Goal: Task Accomplishment & Management: Manage account settings

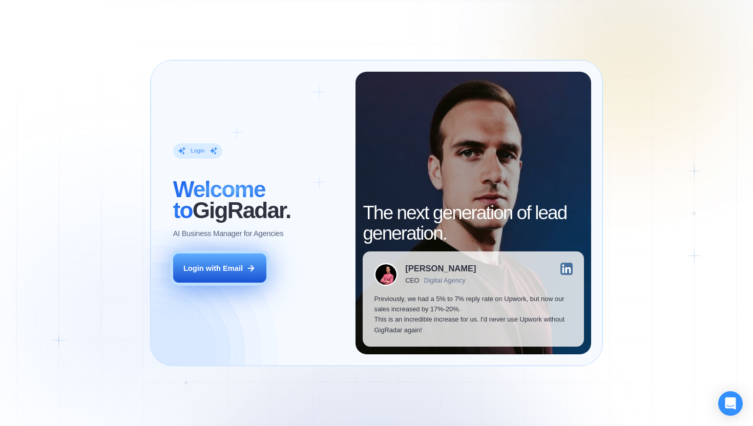
click at [246, 272] on button "Login with Email" at bounding box center [219, 268] width 93 height 29
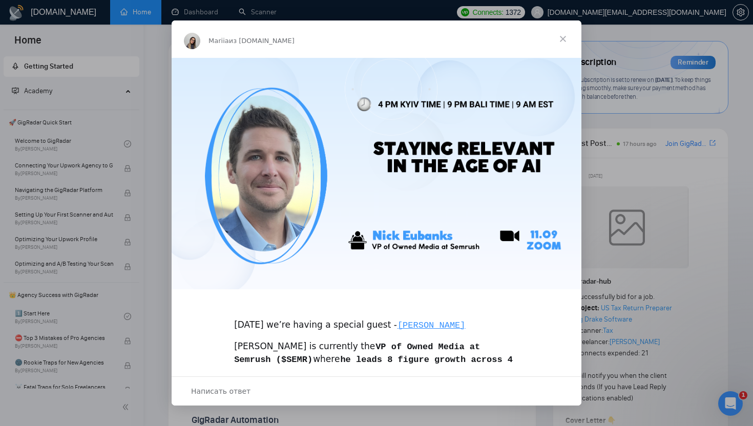
click at [562, 38] on span "Закрыть" at bounding box center [563, 38] width 37 height 37
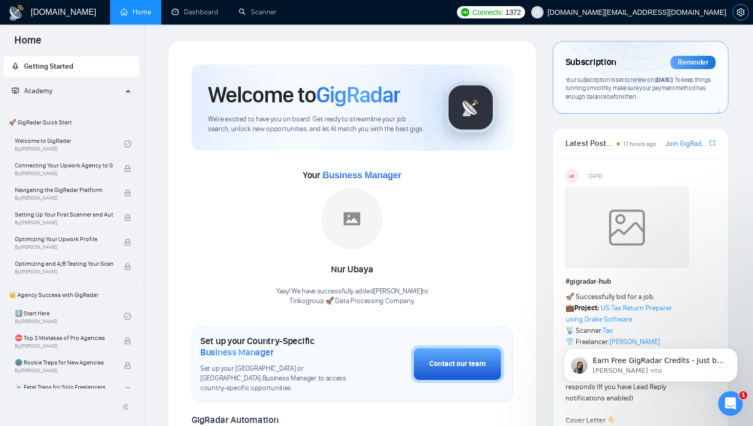
click at [734, 17] on button "button" at bounding box center [741, 12] width 16 height 16
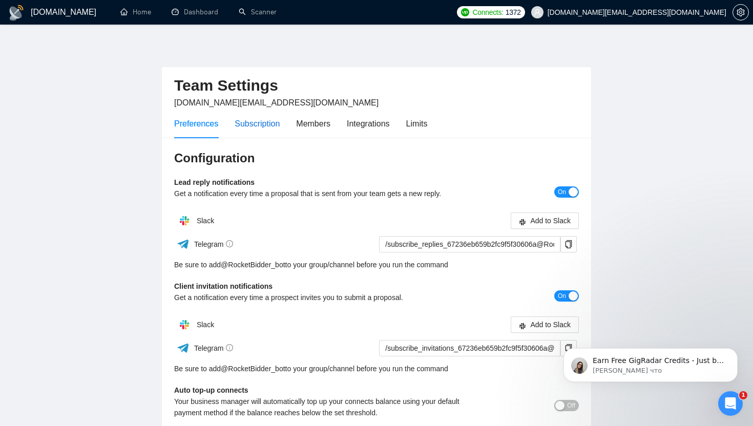
click at [266, 127] on div "Subscription" at bounding box center [257, 123] width 45 height 13
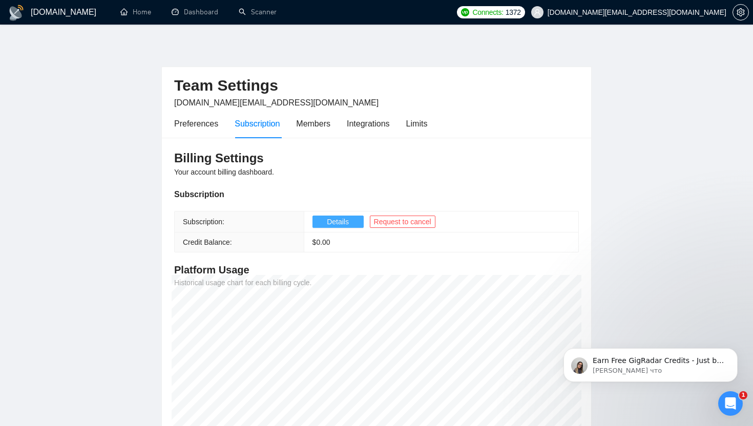
click at [350, 221] on button "Details" at bounding box center [338, 222] width 51 height 12
